Goal: Information Seeking & Learning: Learn about a topic

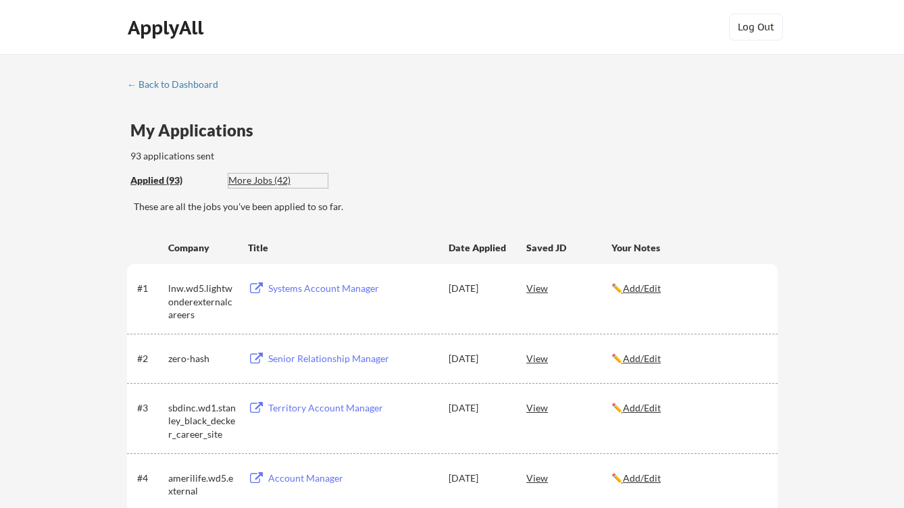
click at [231, 183] on div "More Jobs (42)" at bounding box center [277, 181] width 99 height 14
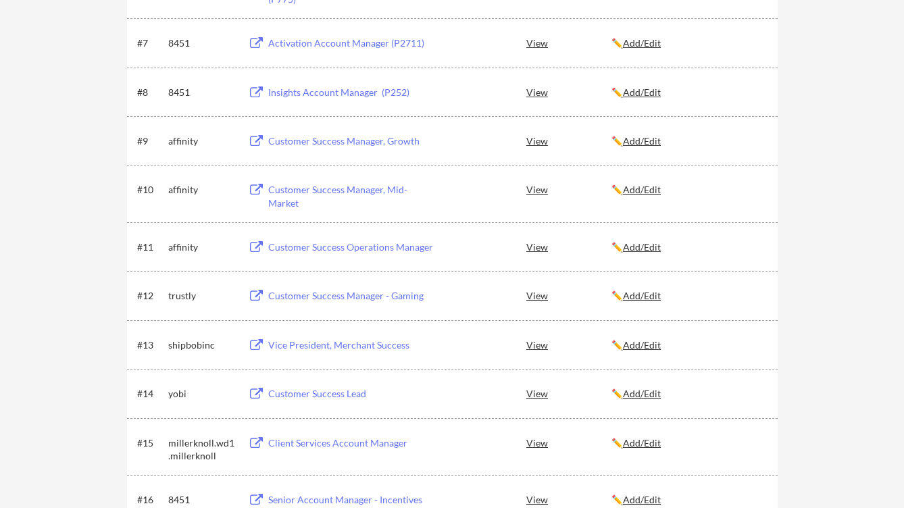
scroll to position [575, 0]
click at [284, 295] on div "Customer Success Manager - Gaming" at bounding box center [351, 295] width 167 height 14
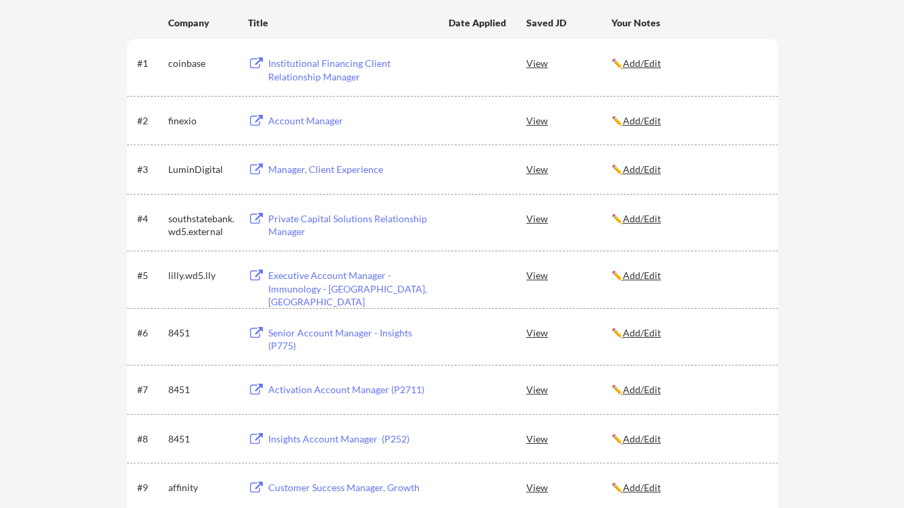
scroll to position [229, 0]
click at [276, 438] on div "Insights Account Manager (P252)" at bounding box center [351, 437] width 167 height 14
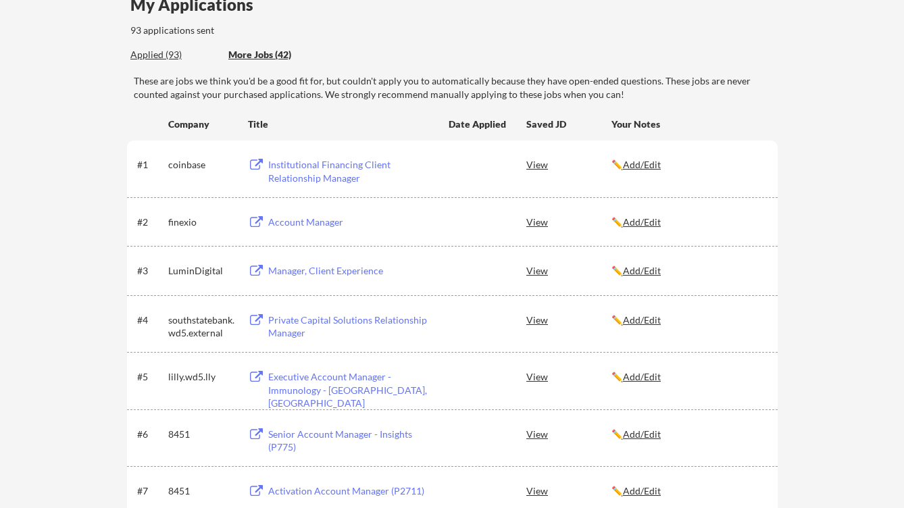
scroll to position [0, 0]
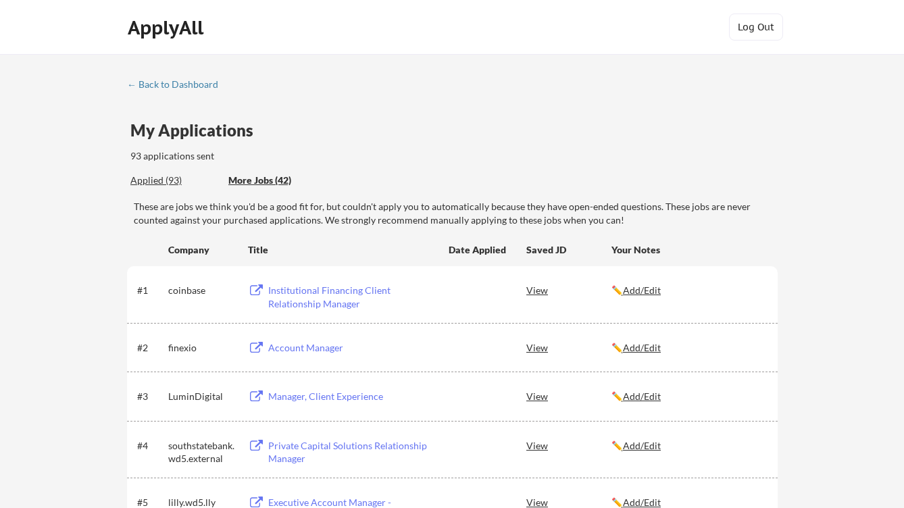
click at [353, 289] on div "Institutional Financing Client Relationship Manager" at bounding box center [351, 297] width 167 height 26
click at [183, 83] on div "← Back to Dashboard" at bounding box center [177, 84] width 101 height 9
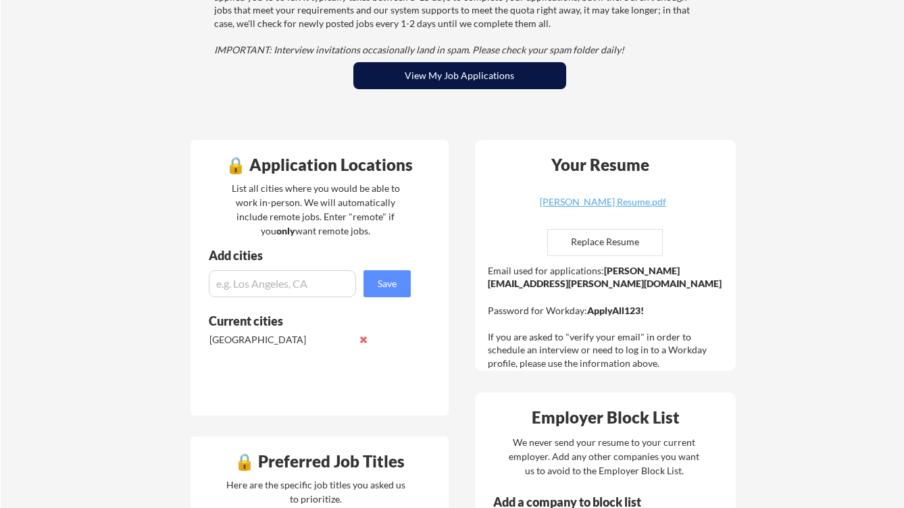
scroll to position [217, 0]
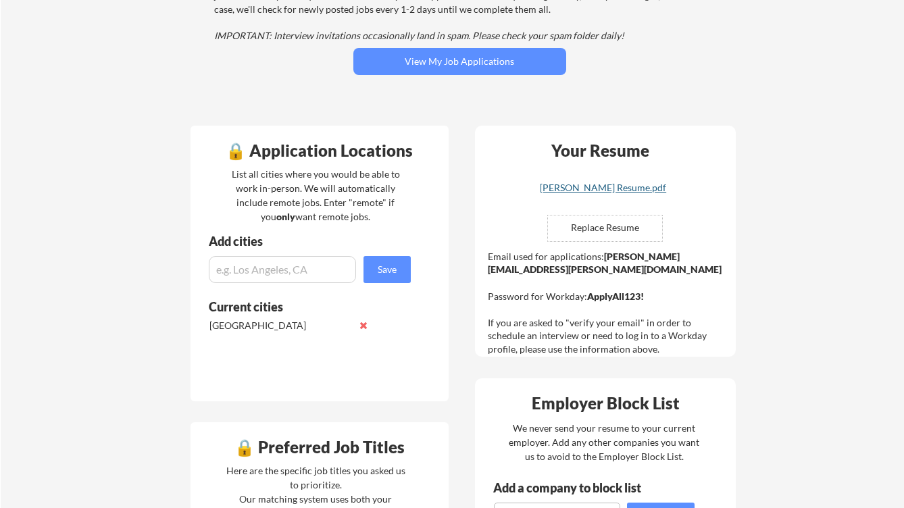
click at [580, 190] on div "[PERSON_NAME] Resume.pdf" at bounding box center [603, 187] width 161 height 9
